Goal: Navigation & Orientation: Locate item on page

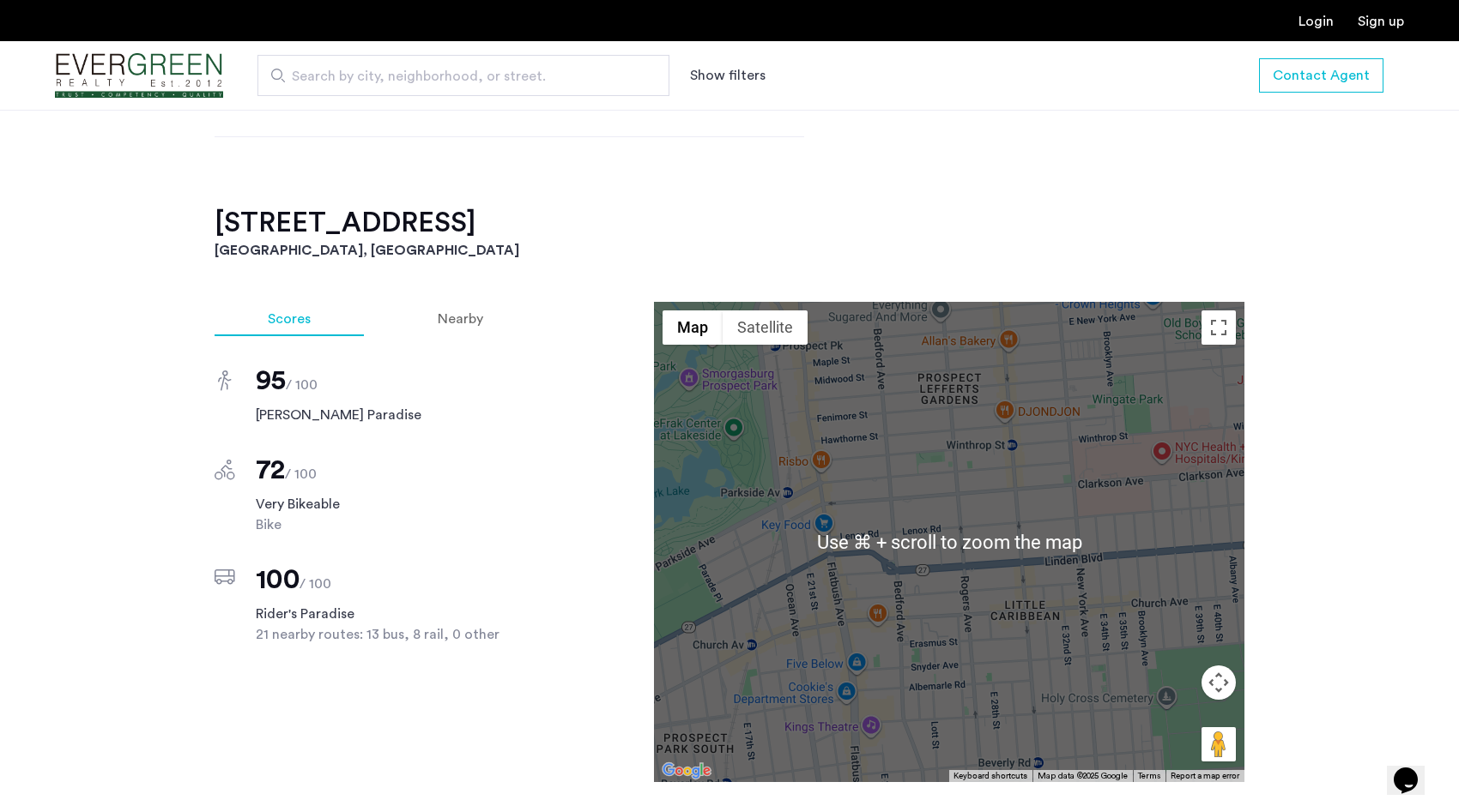
scroll to position [1494, 0]
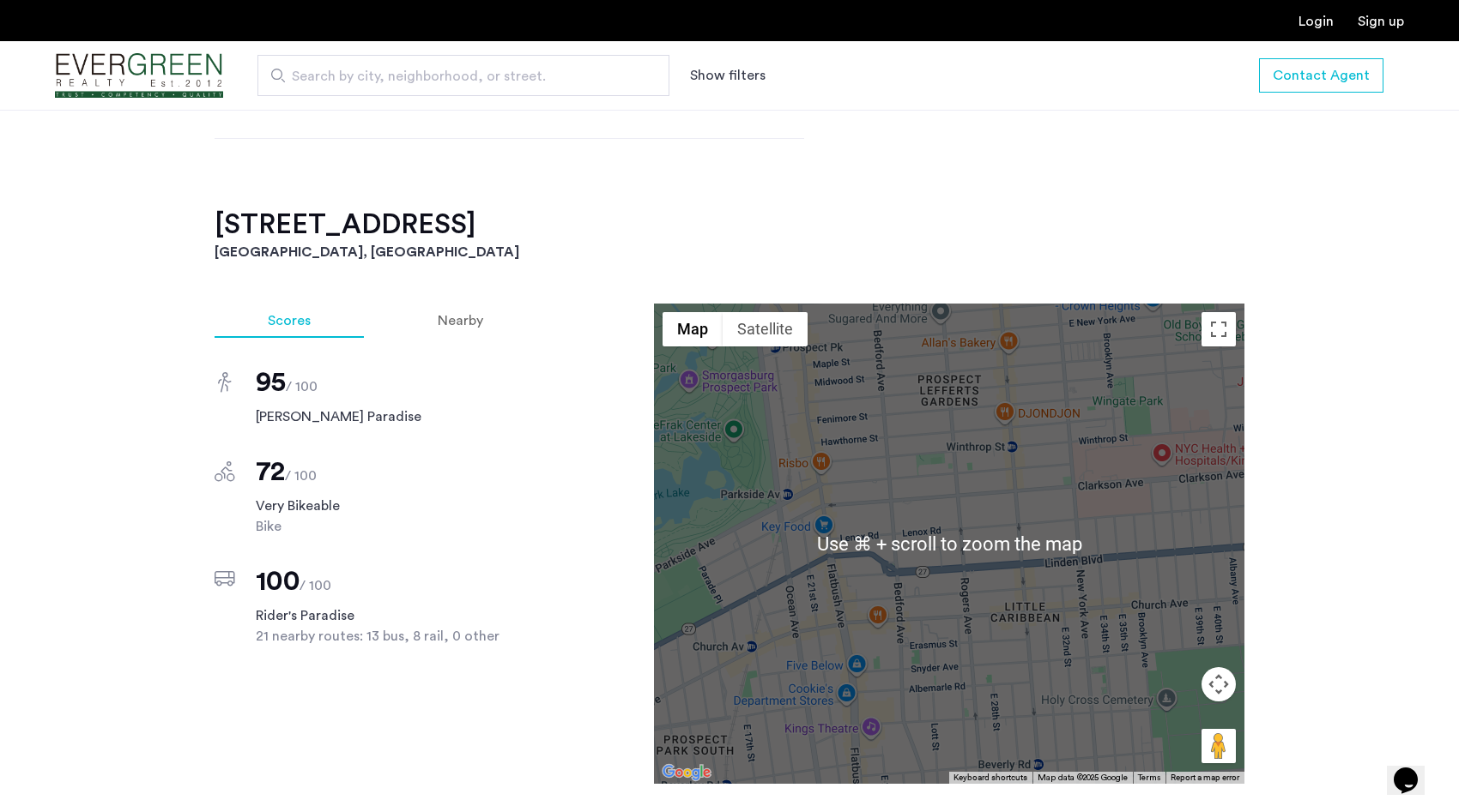
click at [1222, 682] on button "Map camera controls" at bounding box center [1218, 684] width 34 height 34
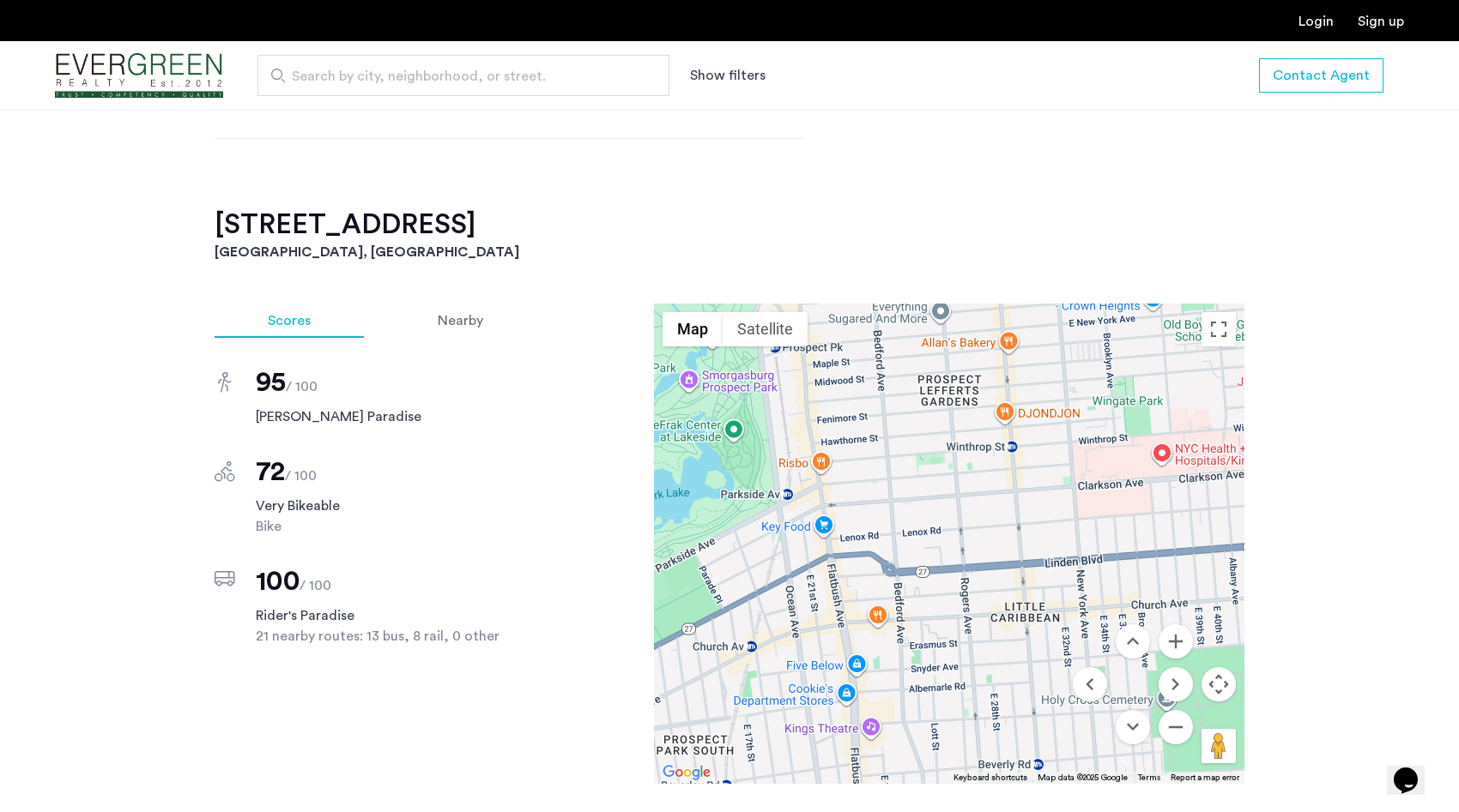
click at [1342, 491] on div "[STREET_ADDRESS] $2,892 Monthly rent $5,784.00 Total move in cost ($2,892 secur…" at bounding box center [730, 230] width 1459 height 2201
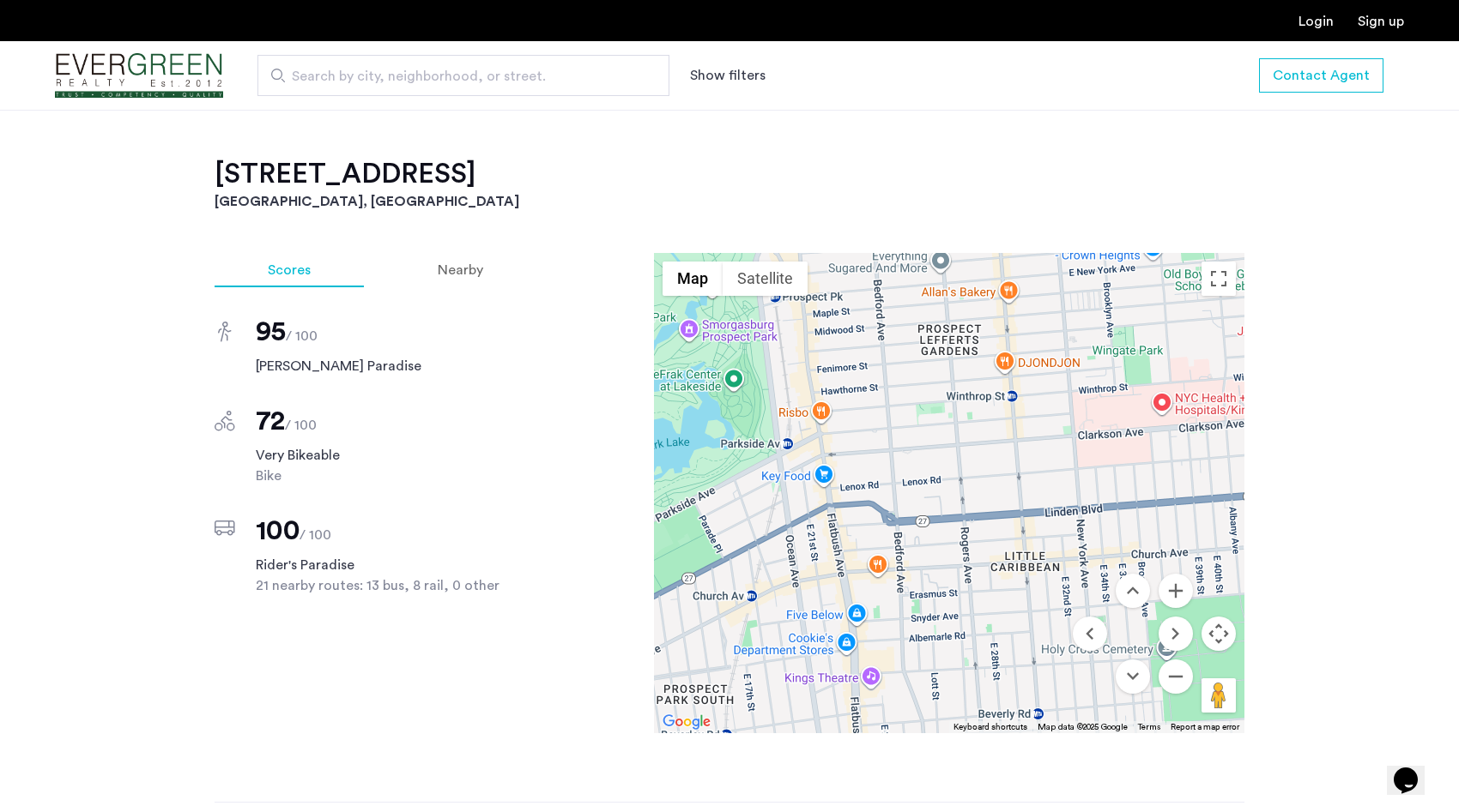
scroll to position [1542, 0]
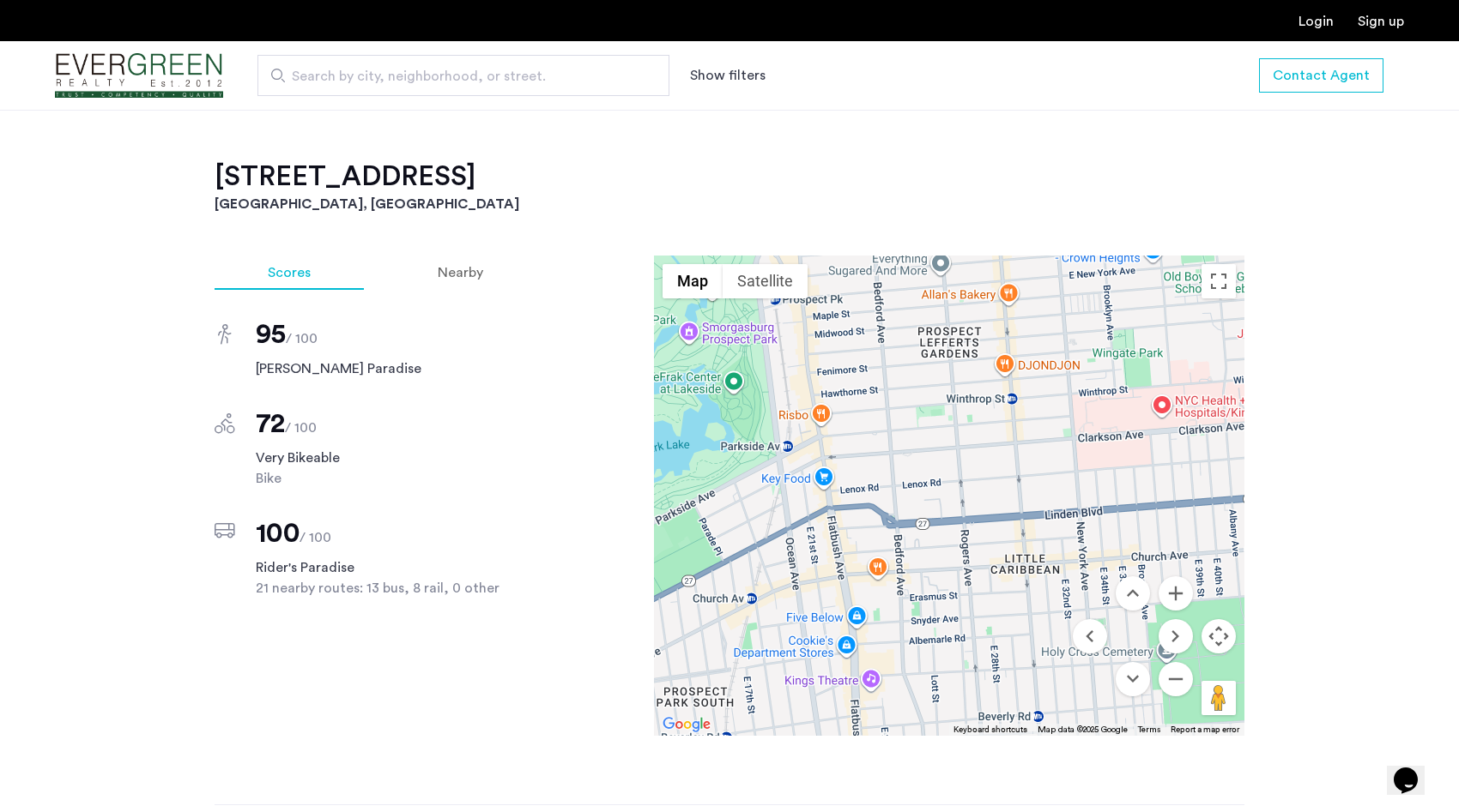
click at [480, 175] on h2 "[STREET_ADDRESS]" at bounding box center [729, 176] width 1029 height 34
click at [1220, 700] on button "Drag Pegman onto the map to open Street View" at bounding box center [1218, 698] width 34 height 34
click at [1175, 630] on button "Move right" at bounding box center [1175, 637] width 34 height 34
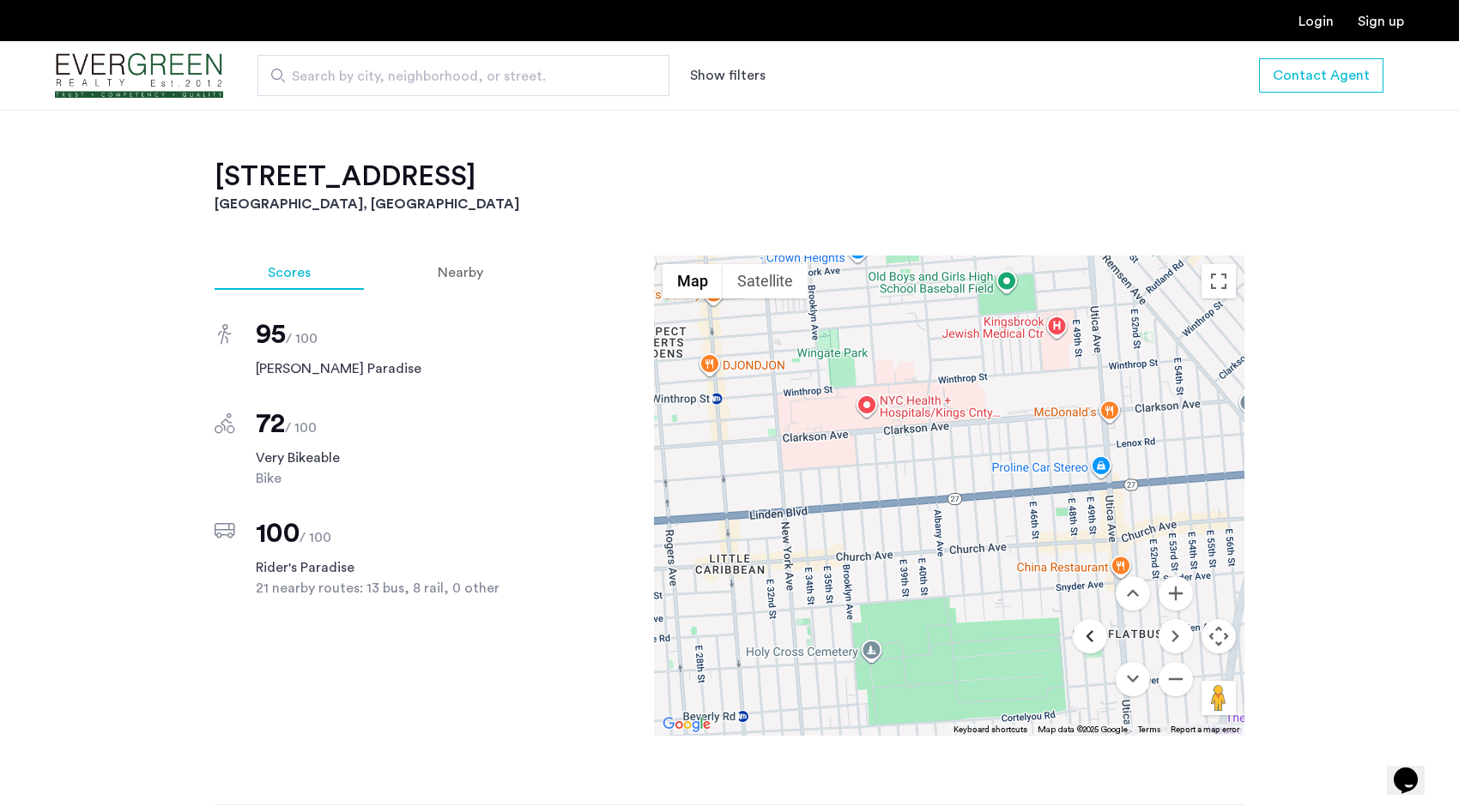
click at [1083, 637] on button "Move left" at bounding box center [1089, 637] width 34 height 34
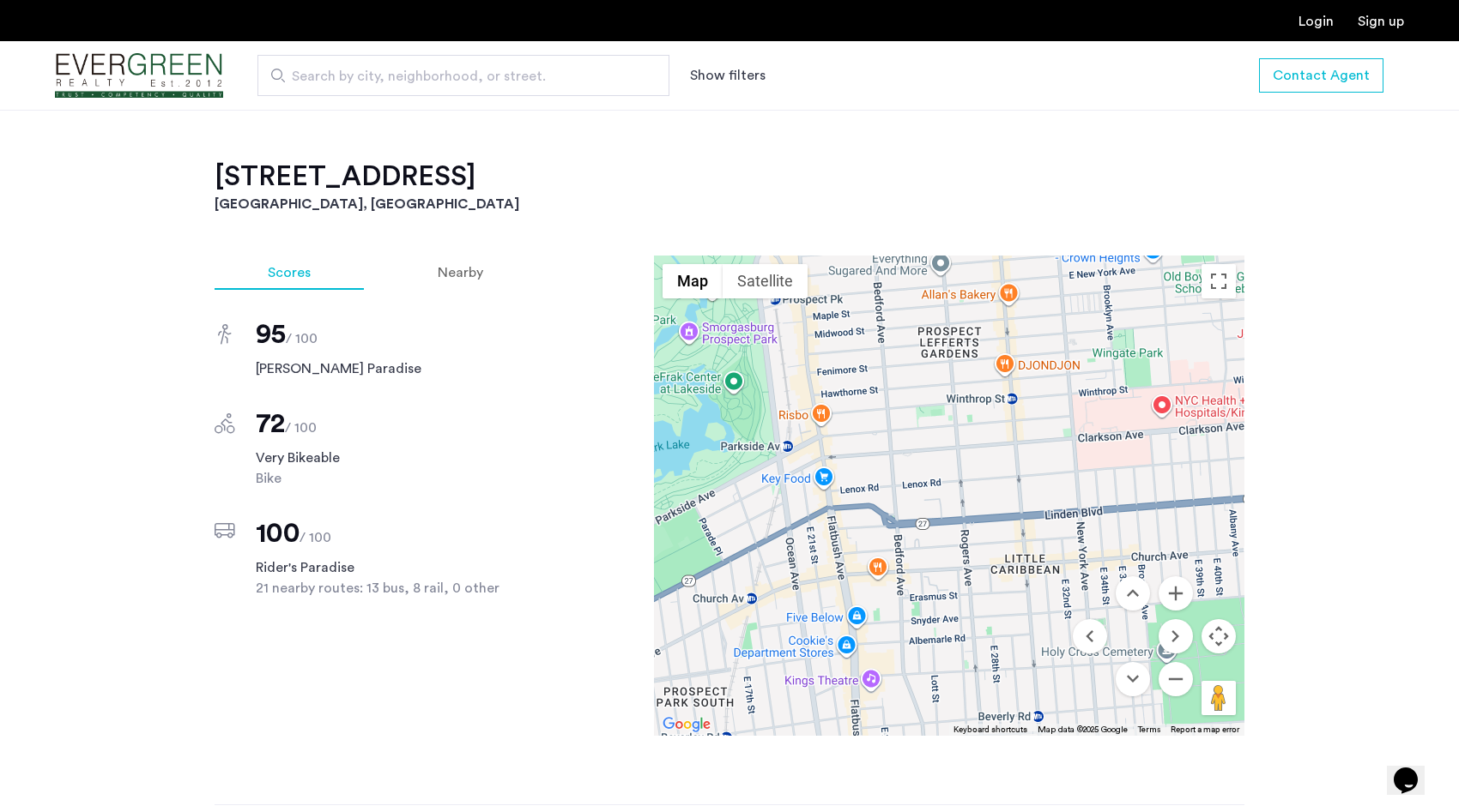
drag, startPoint x: 212, startPoint y: 173, endPoint x: 560, endPoint y: 173, distance: 348.0
click at [560, 173] on div "[STREET_ADDRESS] $2,892 Monthly rent $5,784.00 Total move in cost ($2,892 secur…" at bounding box center [729, 182] width 1081 height 2201
